Goal: Task Accomplishment & Management: Manage account settings

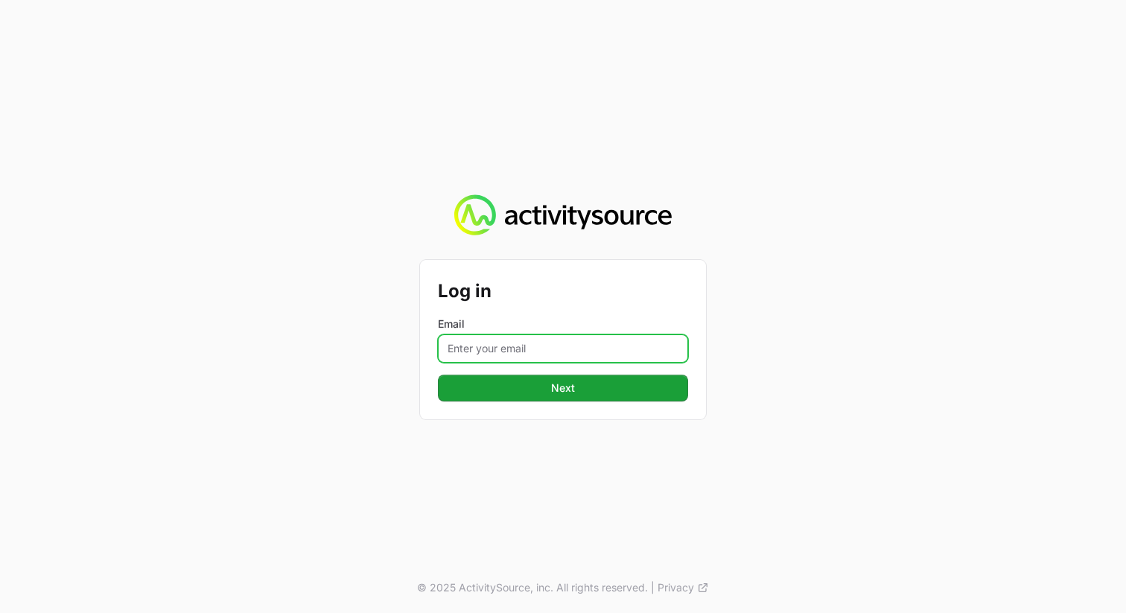
click at [494, 356] on input "Email" at bounding box center [563, 348] width 250 height 28
type input "[PERSON_NAME][EMAIL_ADDRESS][PERSON_NAME][DOMAIN_NAME]"
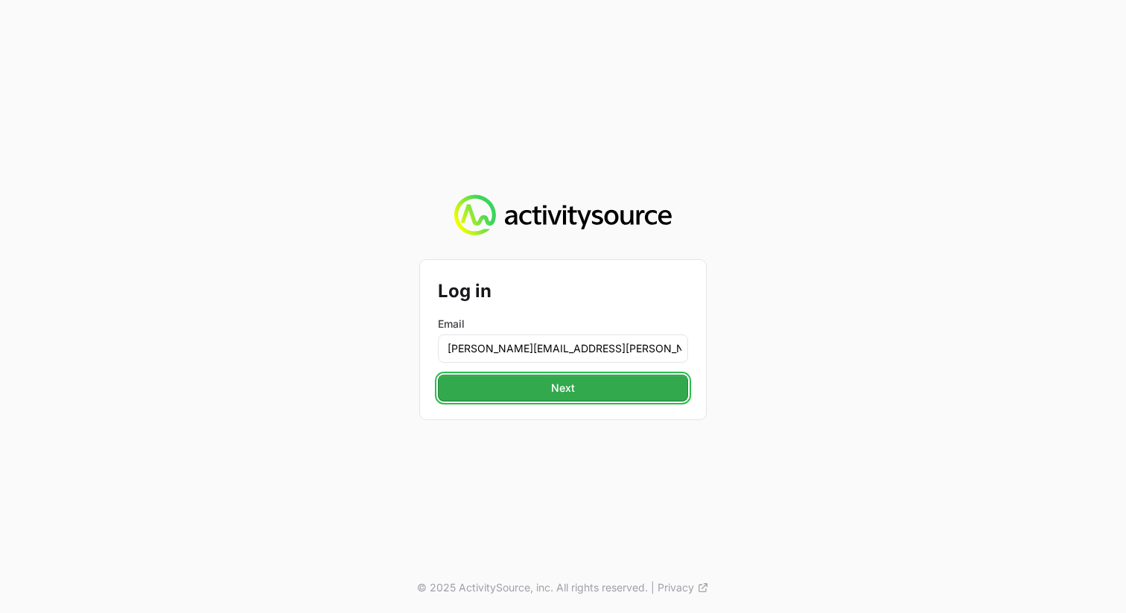
click at [572, 390] on span "Next" at bounding box center [563, 388] width 232 height 18
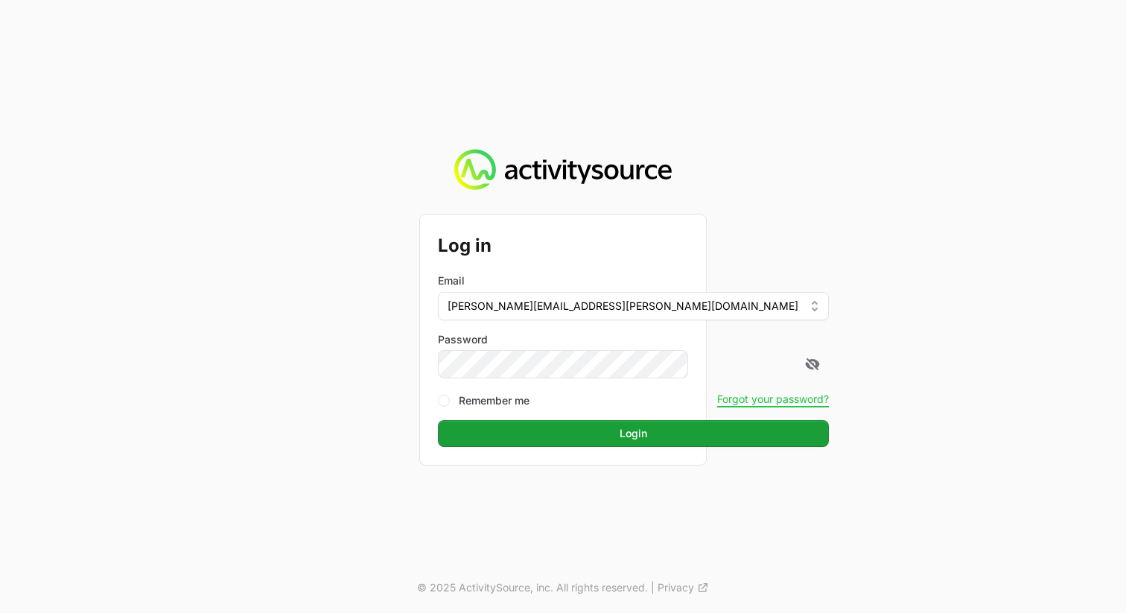
click at [386, 416] on div "Log in Email [PERSON_NAME][EMAIL_ADDRESS][PERSON_NAME][DOMAIN_NAME] Password Re…" at bounding box center [563, 306] width 1126 height 613
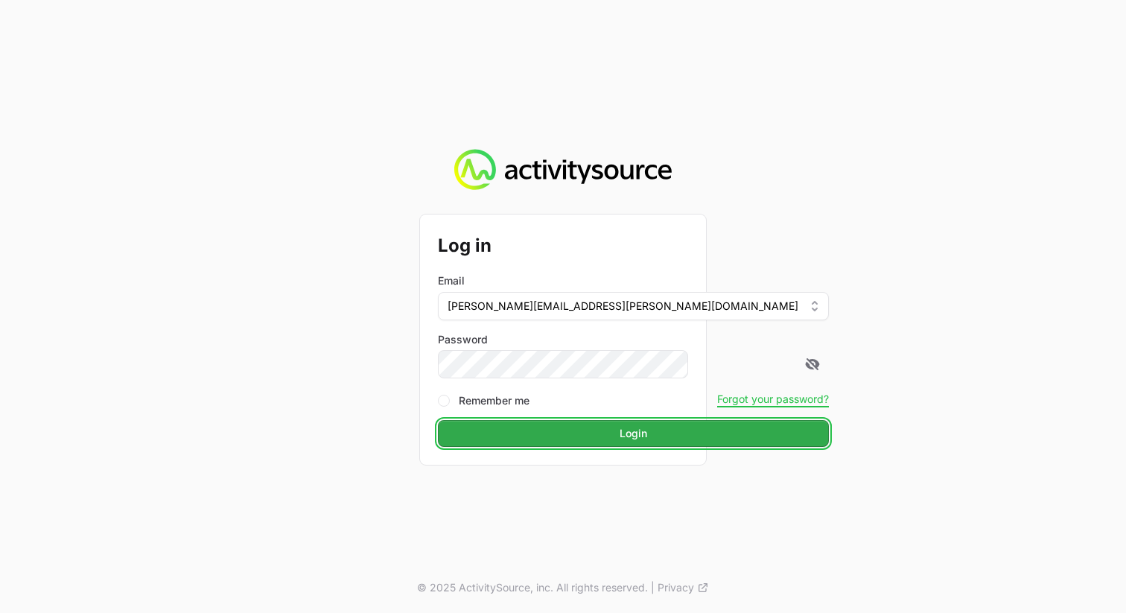
click at [562, 421] on button "Login Login" at bounding box center [633, 433] width 391 height 27
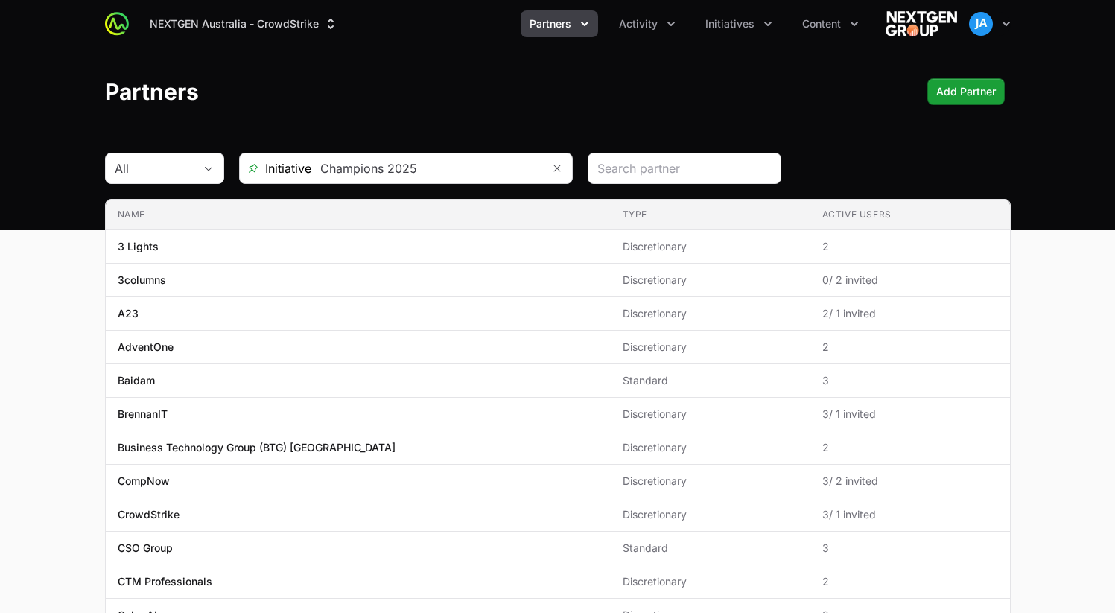
click at [432, 183] on div "Initiative Champions 2025" at bounding box center [406, 168] width 334 height 31
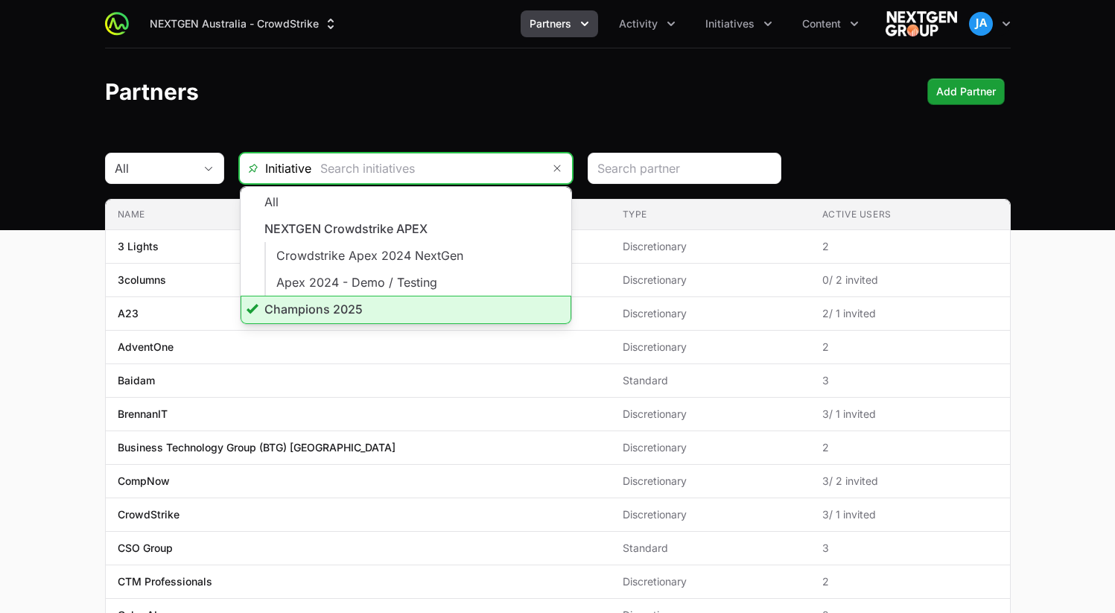
click at [439, 171] on input "text" at bounding box center [426, 168] width 231 height 30
click at [378, 297] on li "Champions 2025" at bounding box center [405, 310] width 331 height 28
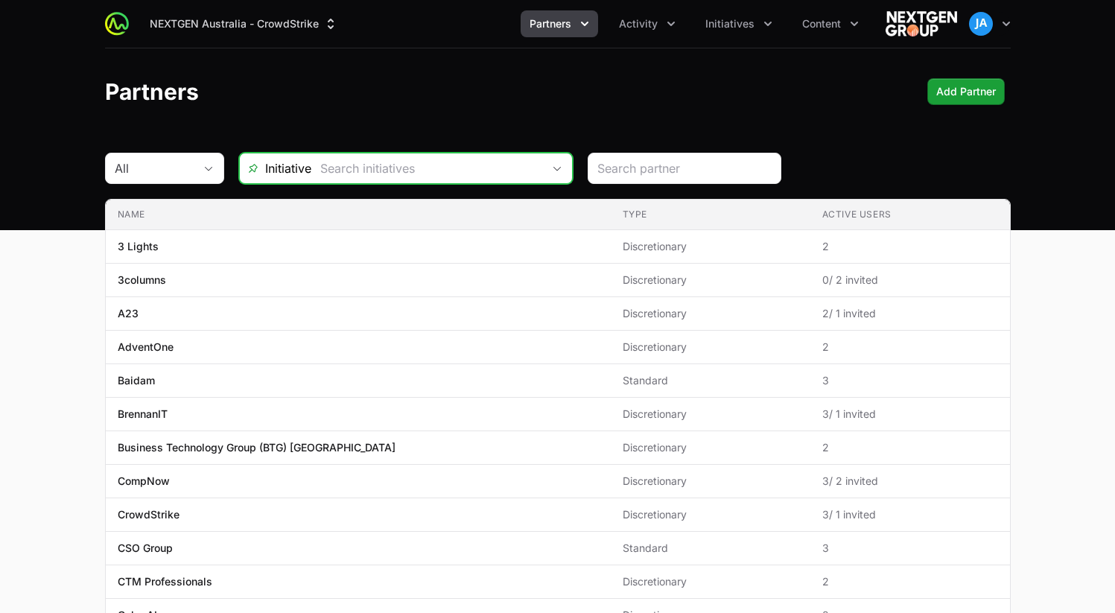
click at [561, 167] on icon "Open" at bounding box center [557, 168] width 12 height 5
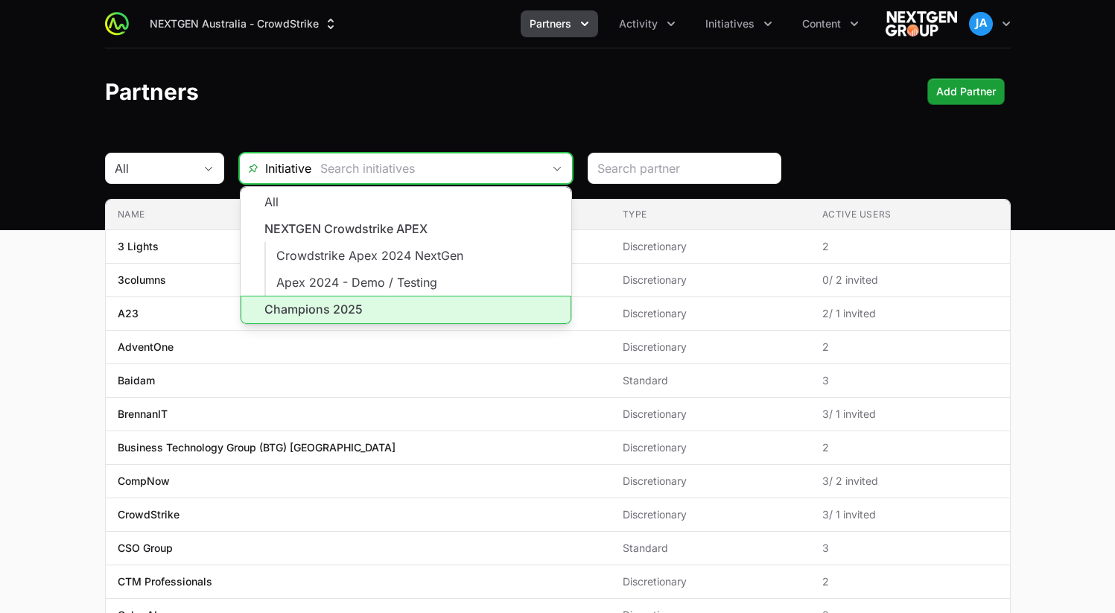
click at [377, 302] on li "Champions 2025" at bounding box center [405, 310] width 331 height 28
type input "Champions 2025"
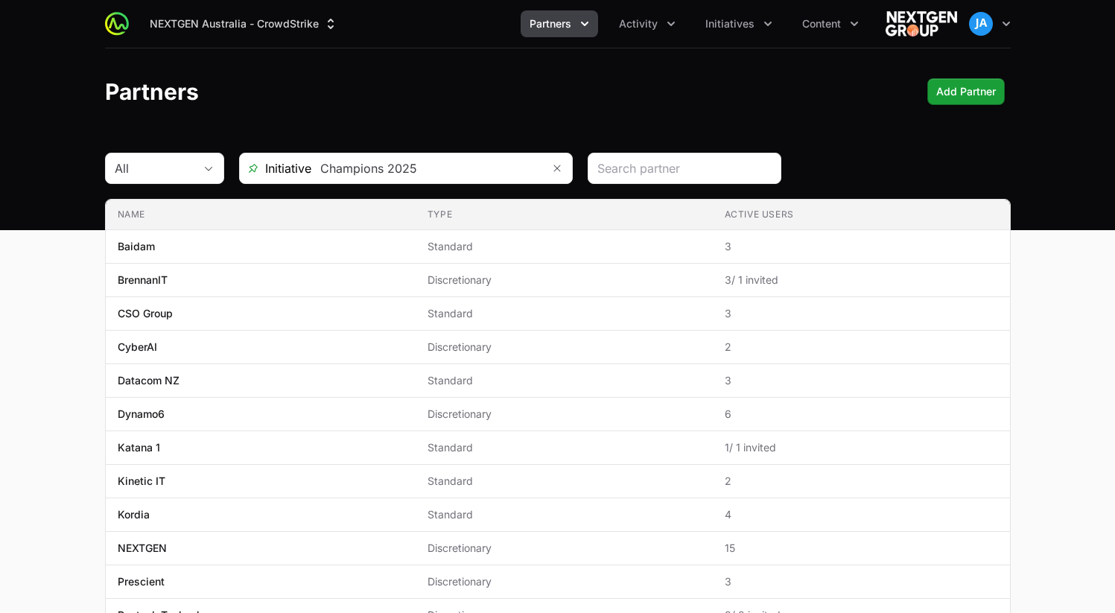
click at [49, 331] on main "All Initiative Champions 2025 Name Type Active Users Name Baidam Type Standard …" at bounding box center [557, 501] width 1115 height 696
click at [659, 28] on button "Activity" at bounding box center [647, 23] width 74 height 27
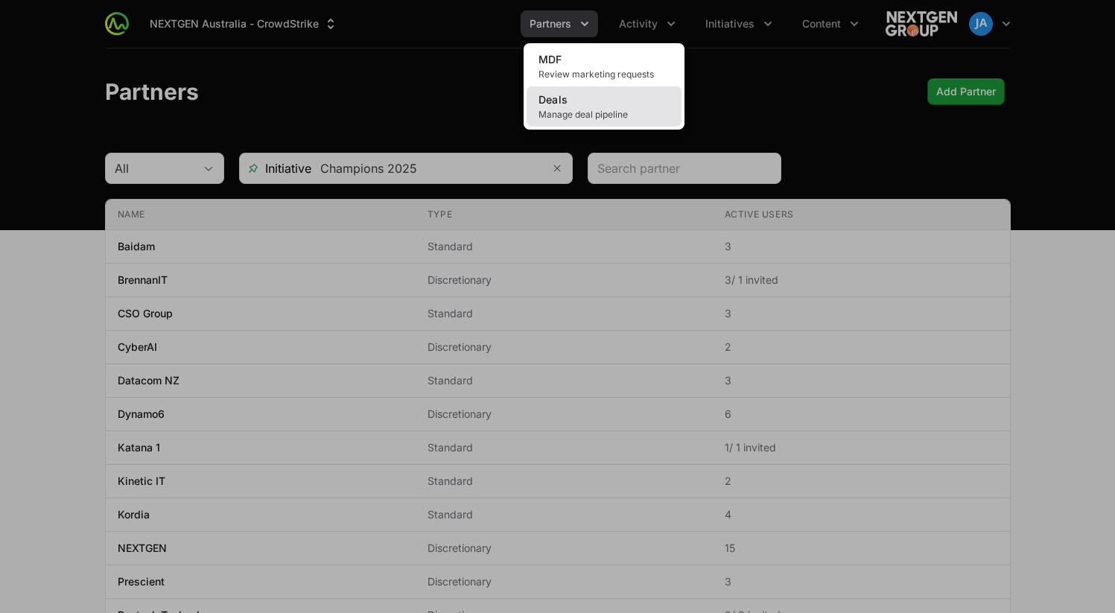
click at [625, 111] on span "Manage deal pipeline" at bounding box center [603, 115] width 131 height 12
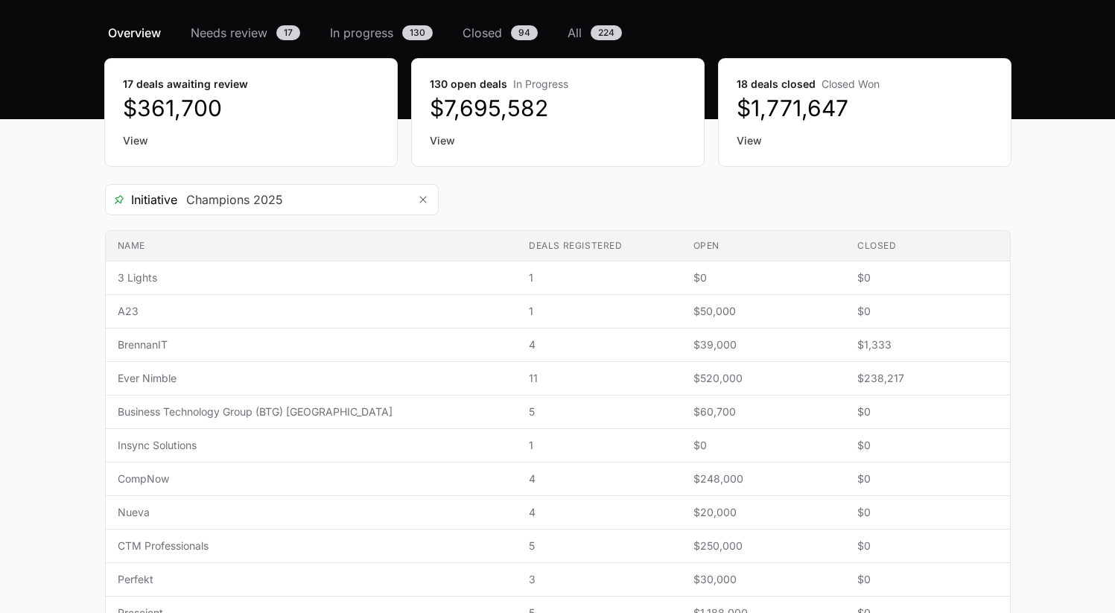
scroll to position [127, 0]
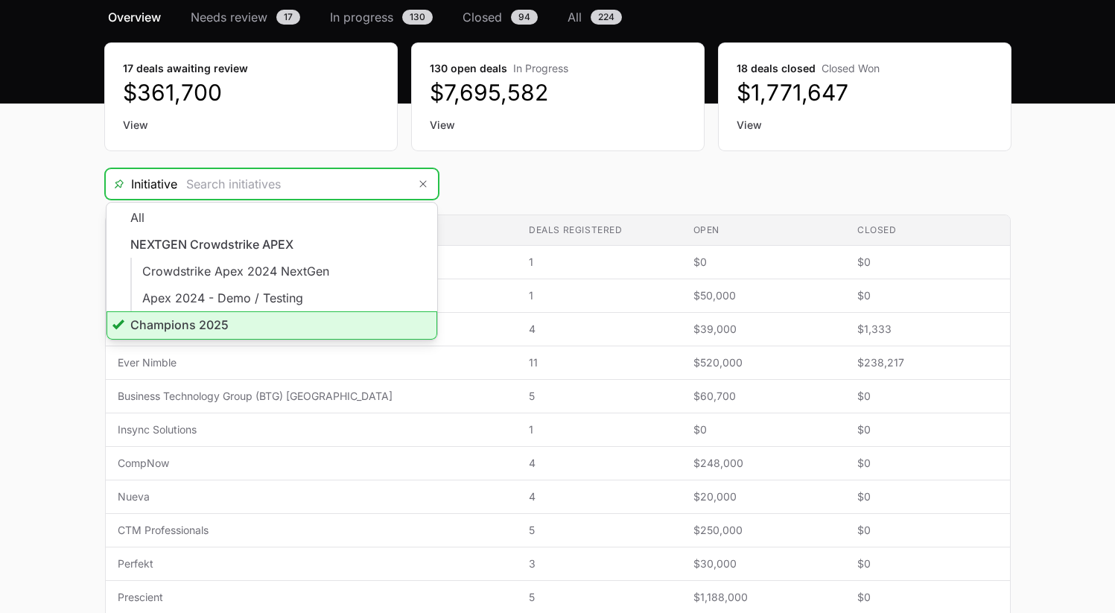
click at [348, 176] on input "Deals Filters" at bounding box center [292, 184] width 231 height 30
click at [258, 323] on li "Champions 2025" at bounding box center [271, 325] width 331 height 28
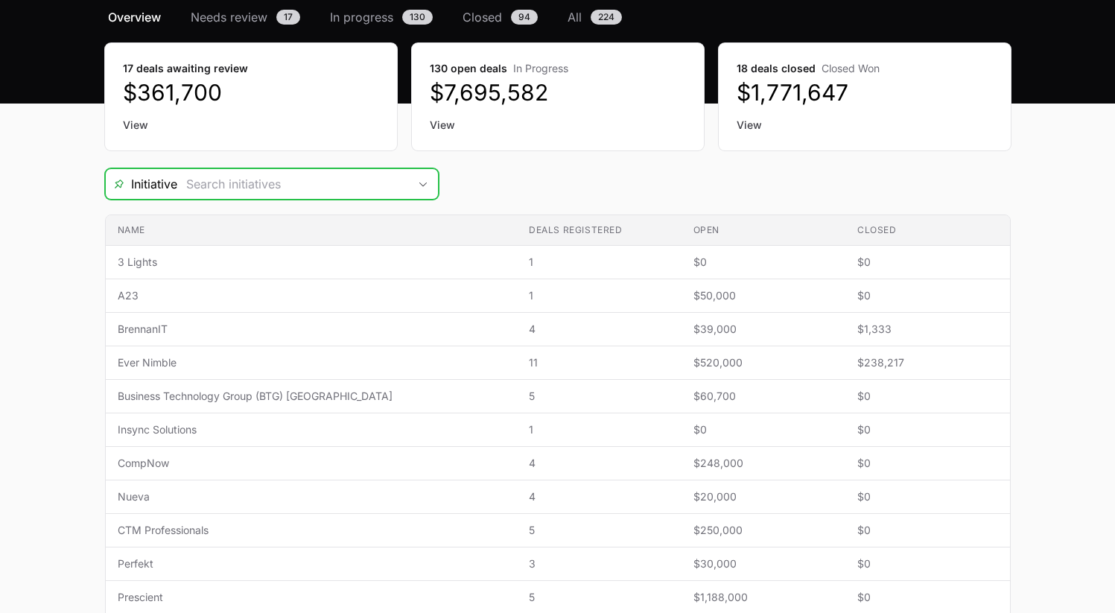
click at [343, 191] on input "Deals Filters" at bounding box center [292, 184] width 231 height 30
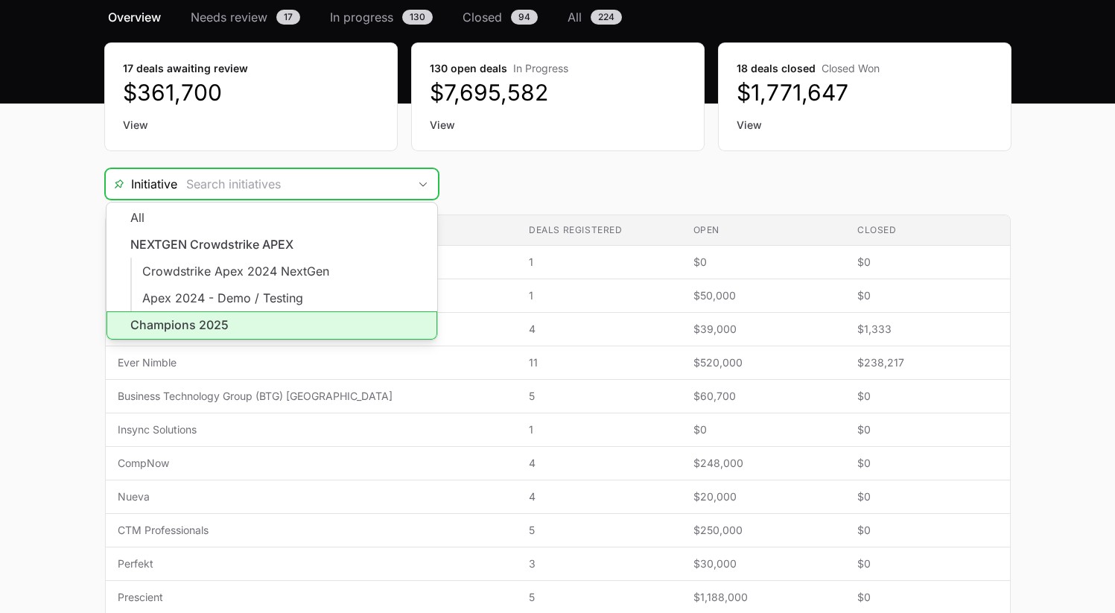
click at [288, 314] on li "Champions 2025" at bounding box center [271, 325] width 331 height 28
type input "Champions 2025"
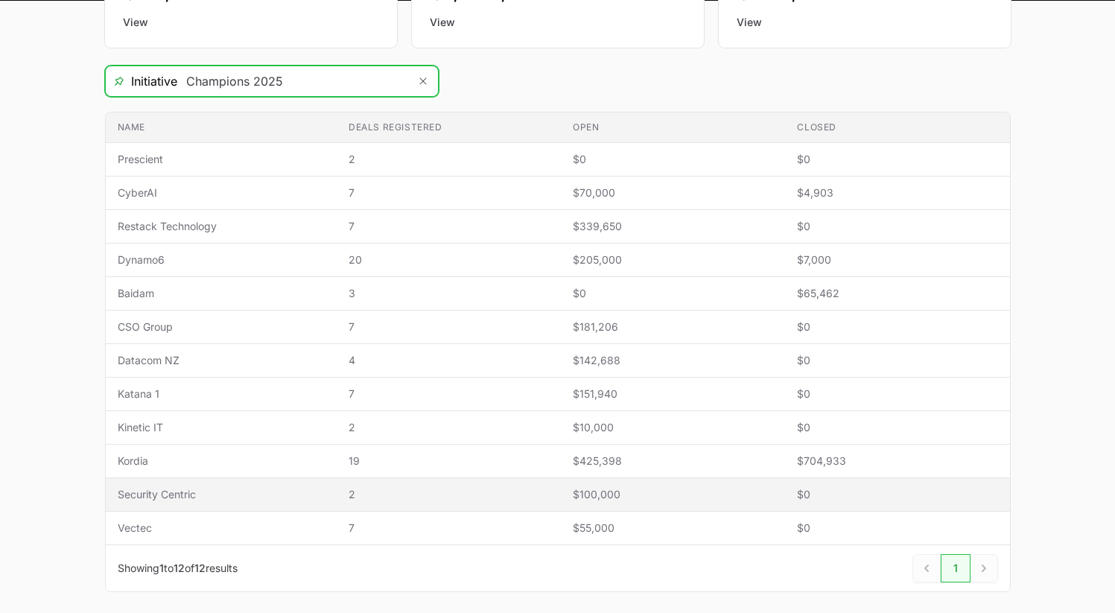
scroll to position [231, 0]
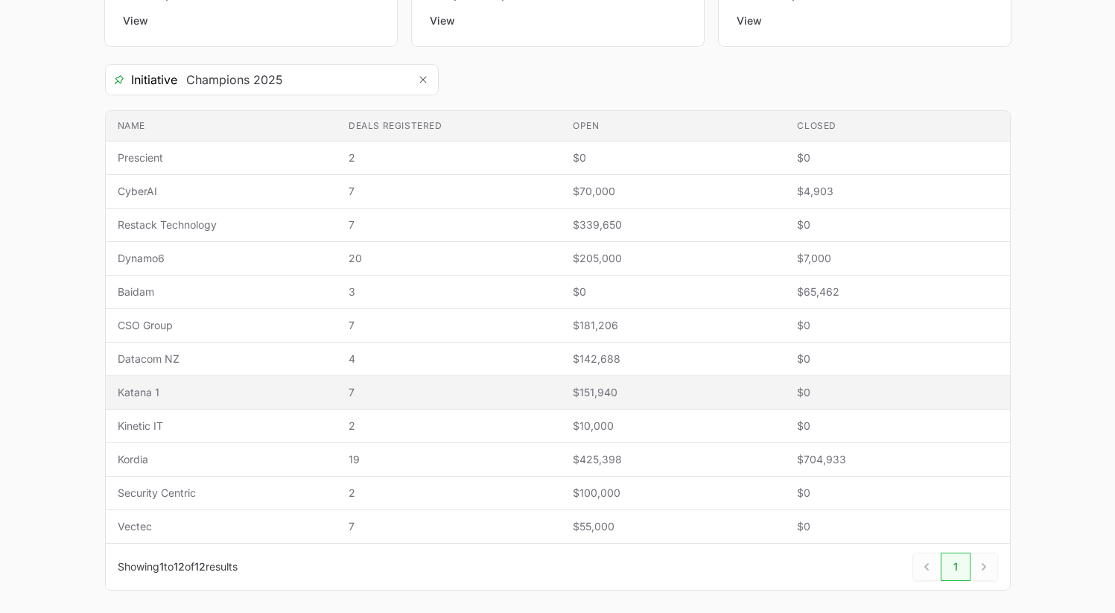
click at [229, 394] on span "Katana 1" at bounding box center [222, 392] width 208 height 15
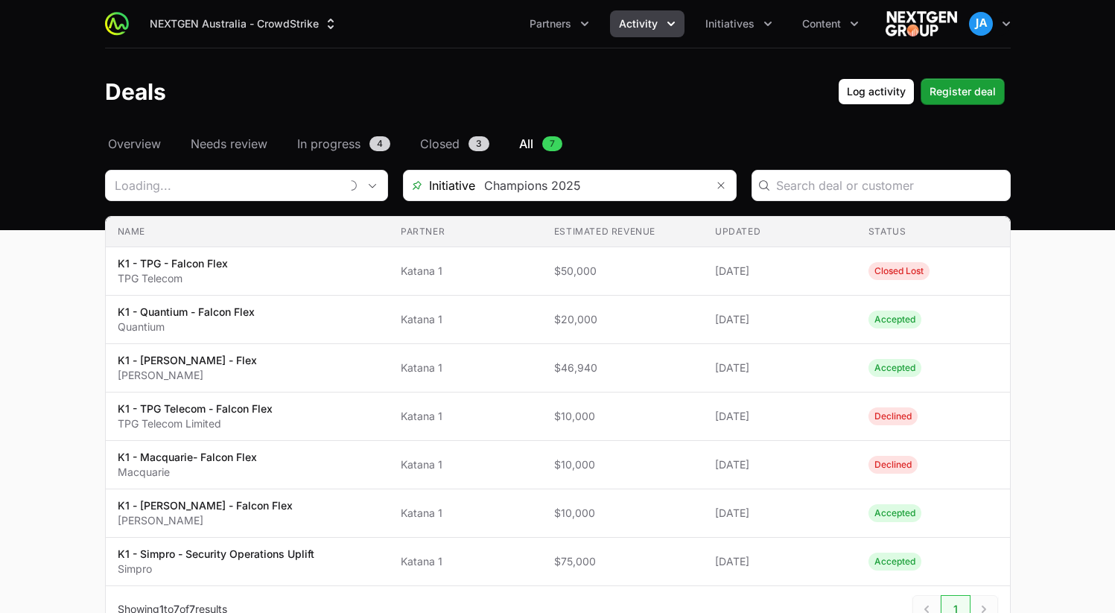
type input "Katana 1"
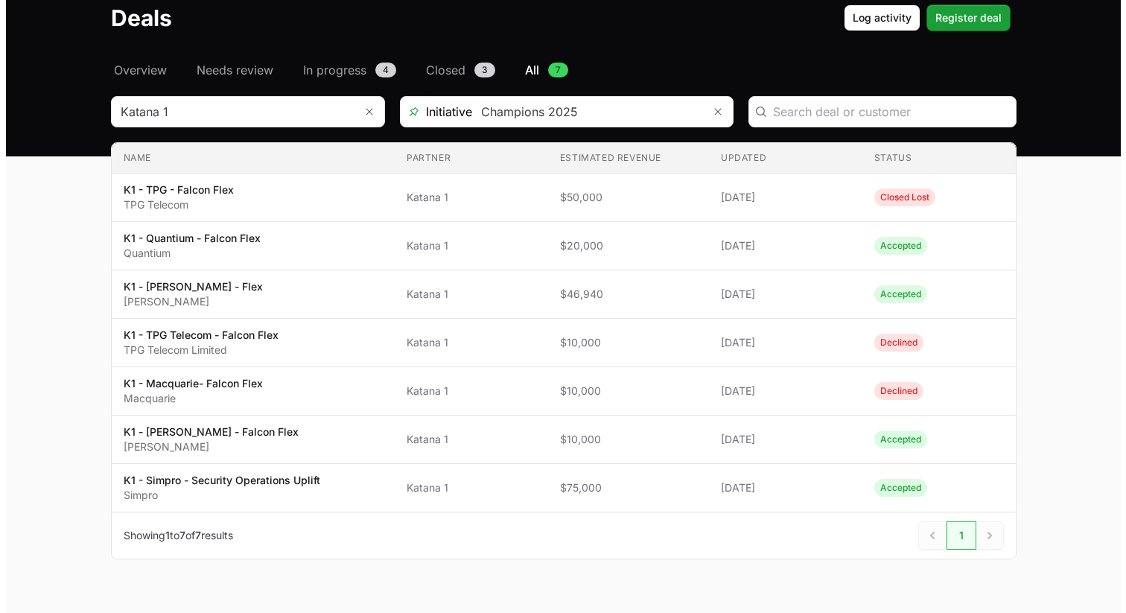
scroll to position [106, 0]
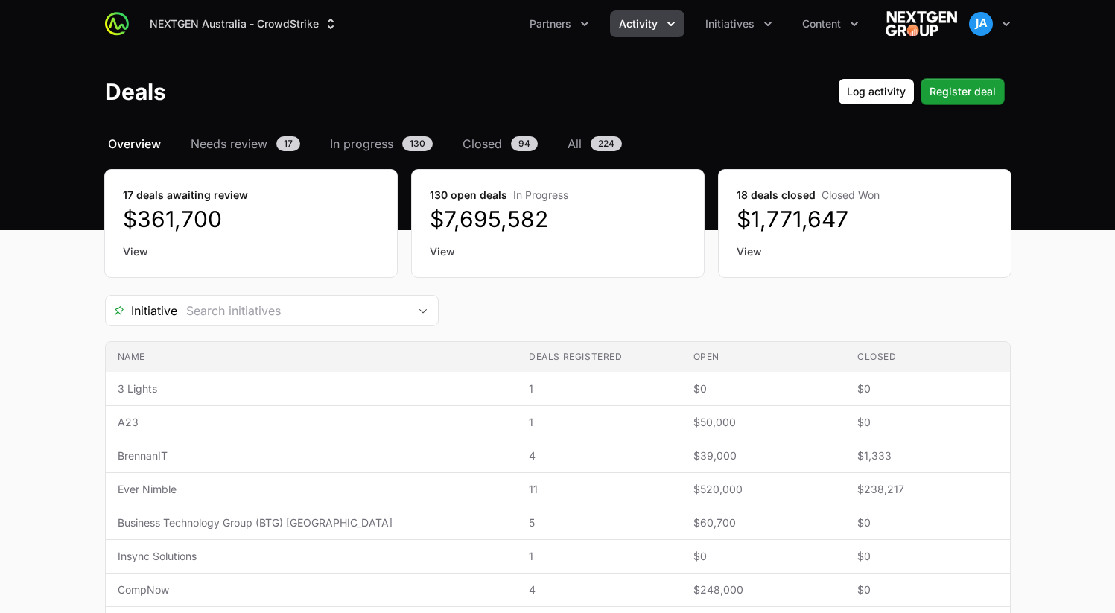
type input "Champions 2025"
